Goal: Find specific page/section: Find specific page/section

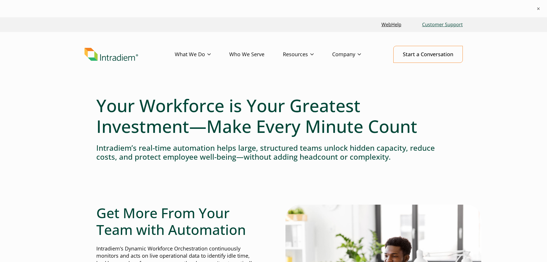
click at [447, 24] on link "Customer Support" at bounding box center [442, 24] width 45 height 12
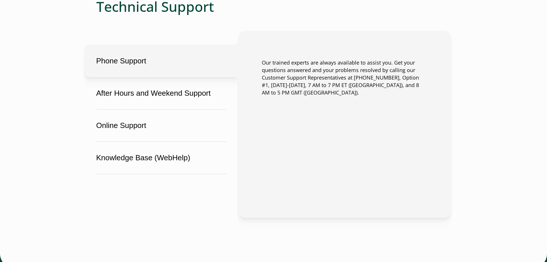
scroll to position [375, 0]
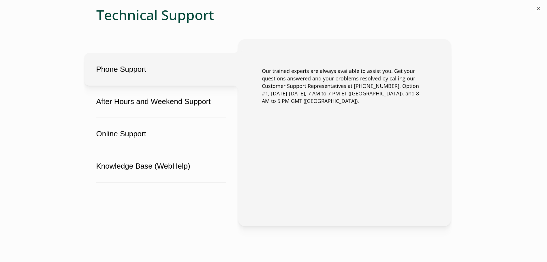
click at [538, 6] on button "×" at bounding box center [538, 8] width 7 height 7
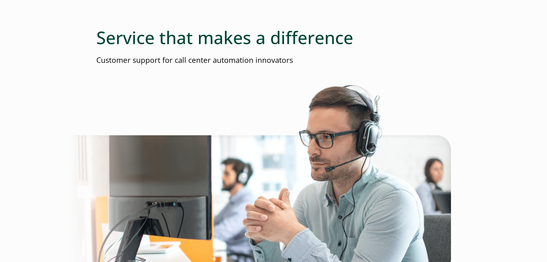
scroll to position [0, 0]
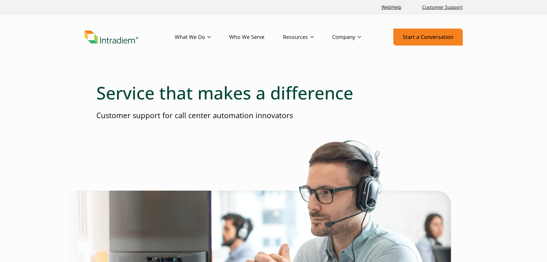
click at [418, 33] on link "Start a Conversation" at bounding box center [428, 37] width 70 height 17
